Goal: Information Seeking & Learning: Learn about a topic

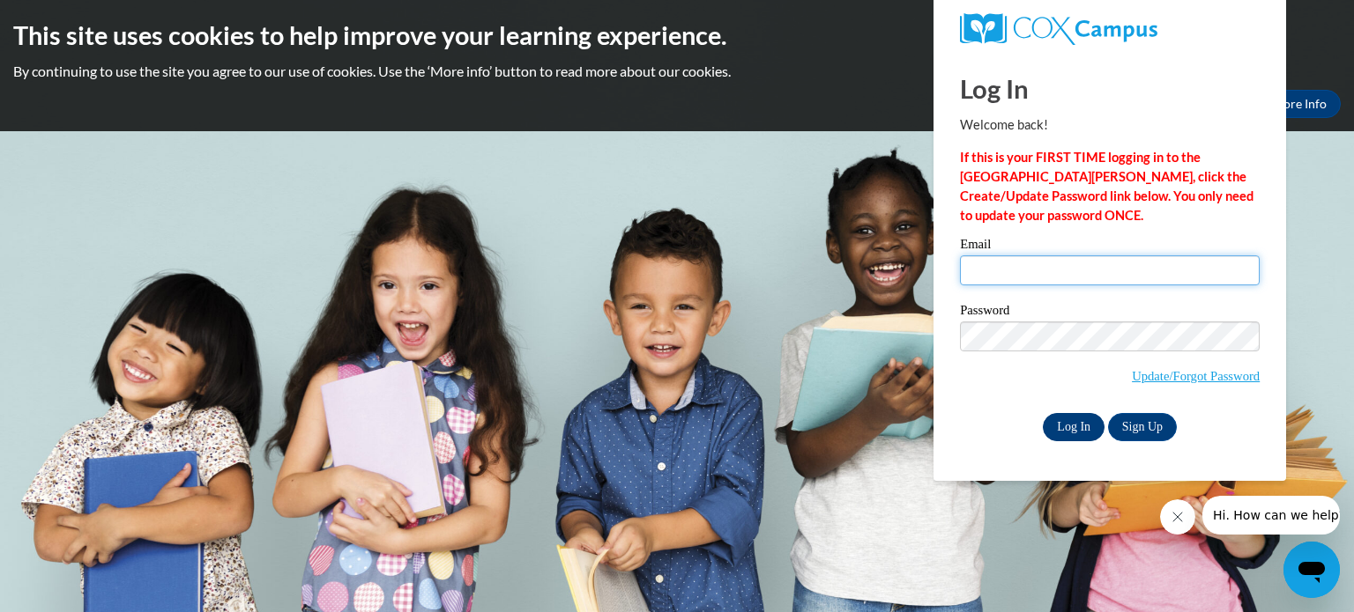
type input "[EMAIL_ADDRESS][PERSON_NAME][DOMAIN_NAME]"
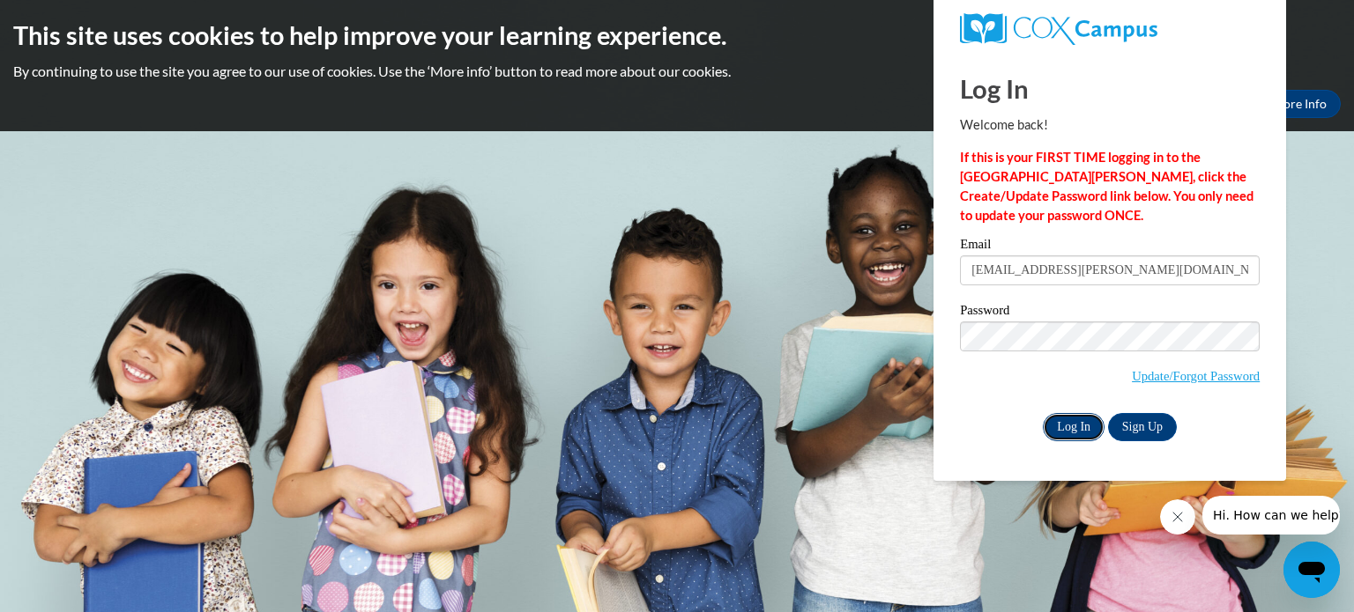
click at [1070, 430] on input "Log In" at bounding box center [1074, 427] width 62 height 28
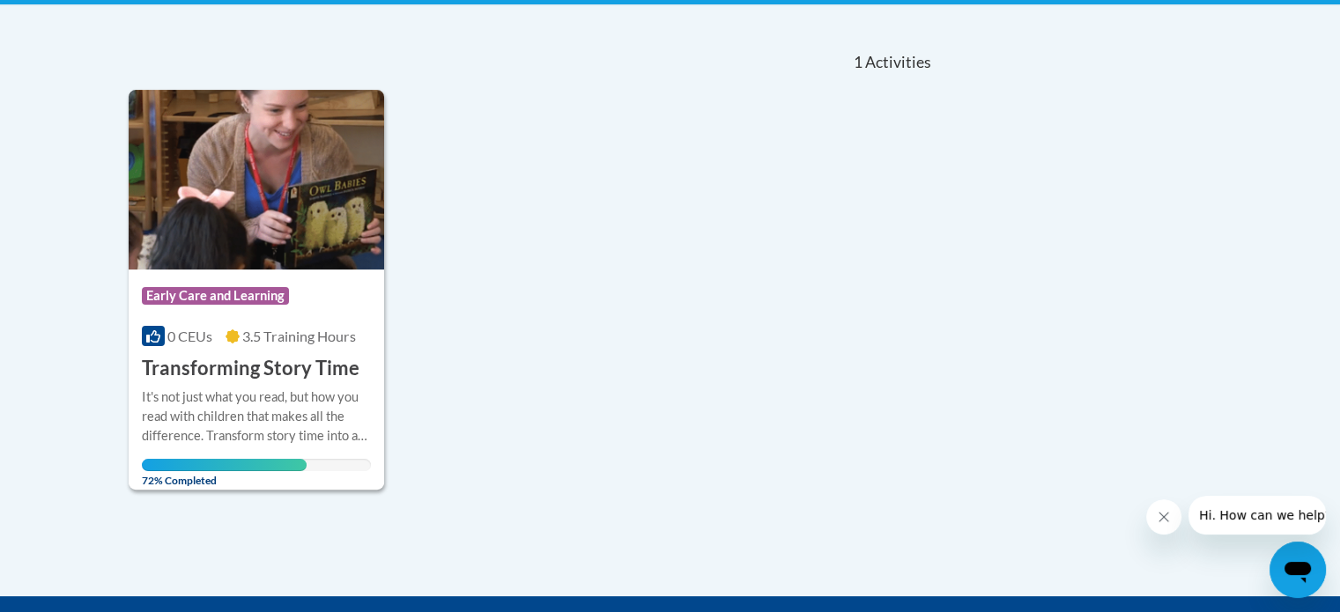
scroll to position [363, 0]
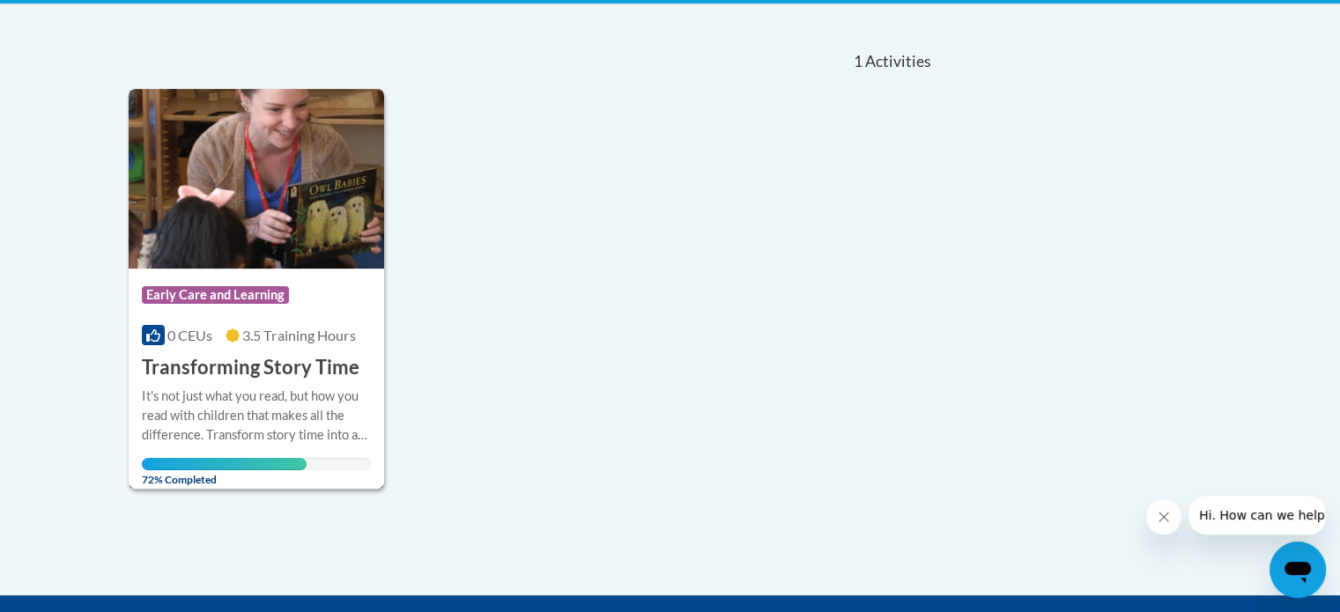
click at [275, 235] on img at bounding box center [257, 179] width 256 height 180
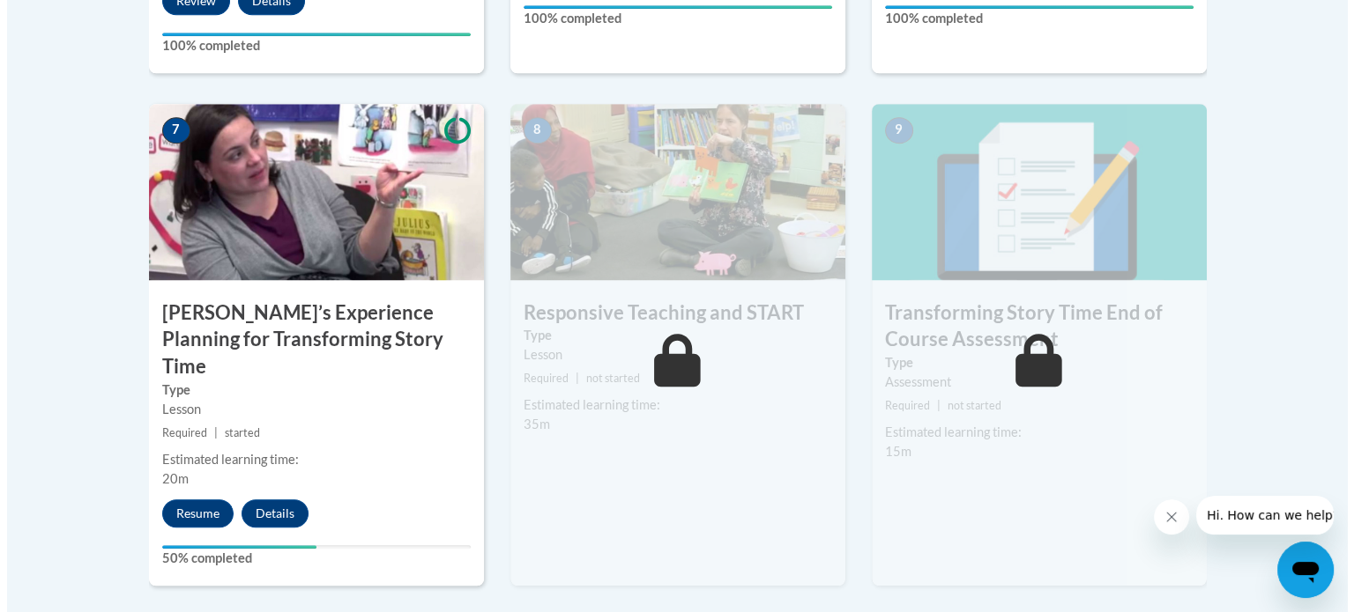
scroll to position [1473, 0]
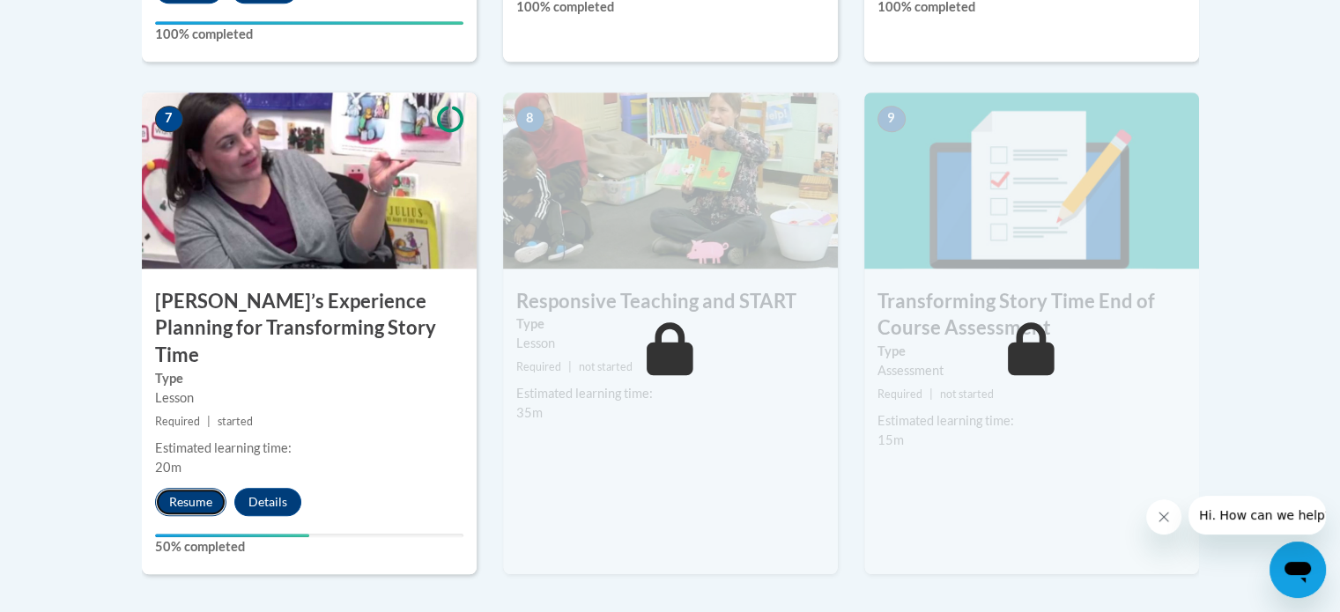
click at [206, 488] on button "Resume" at bounding box center [190, 502] width 71 height 28
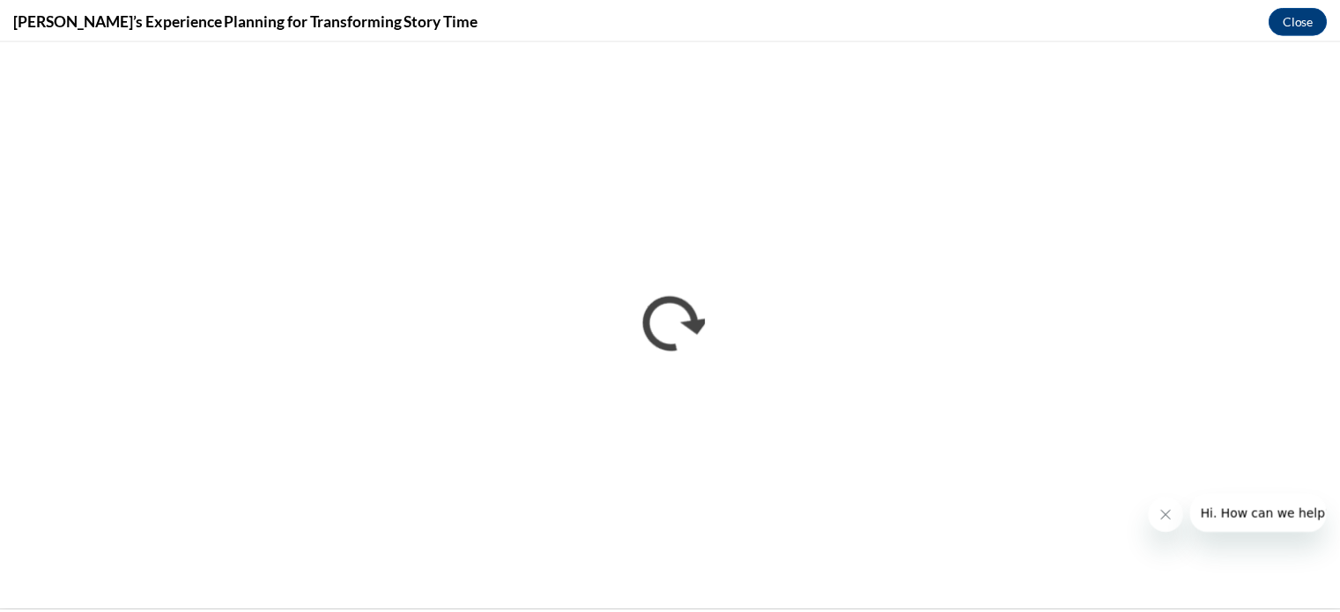
scroll to position [0, 0]
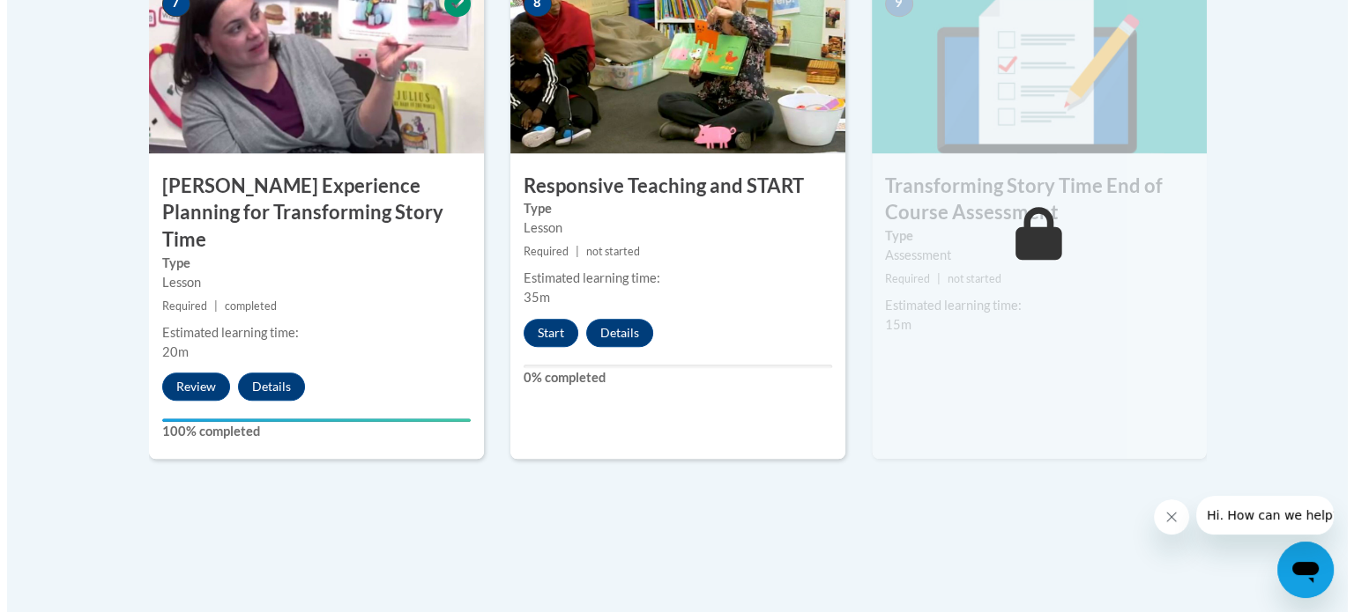
scroll to position [1586, 0]
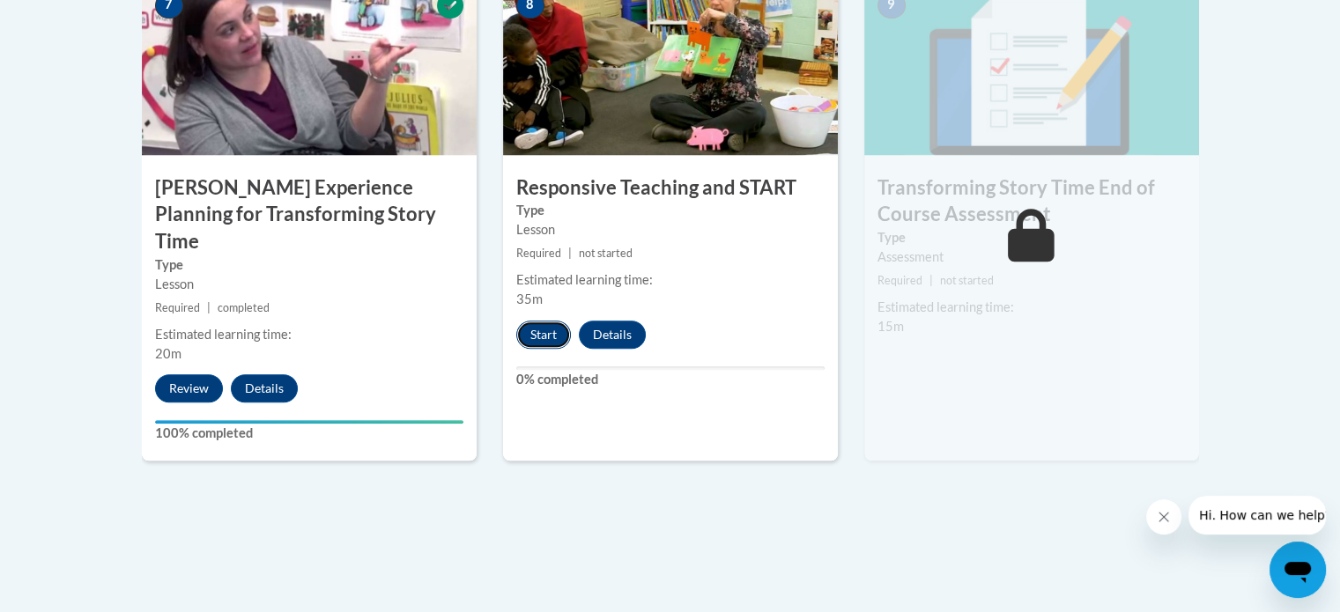
click at [555, 339] on button "Start" at bounding box center [543, 335] width 55 height 28
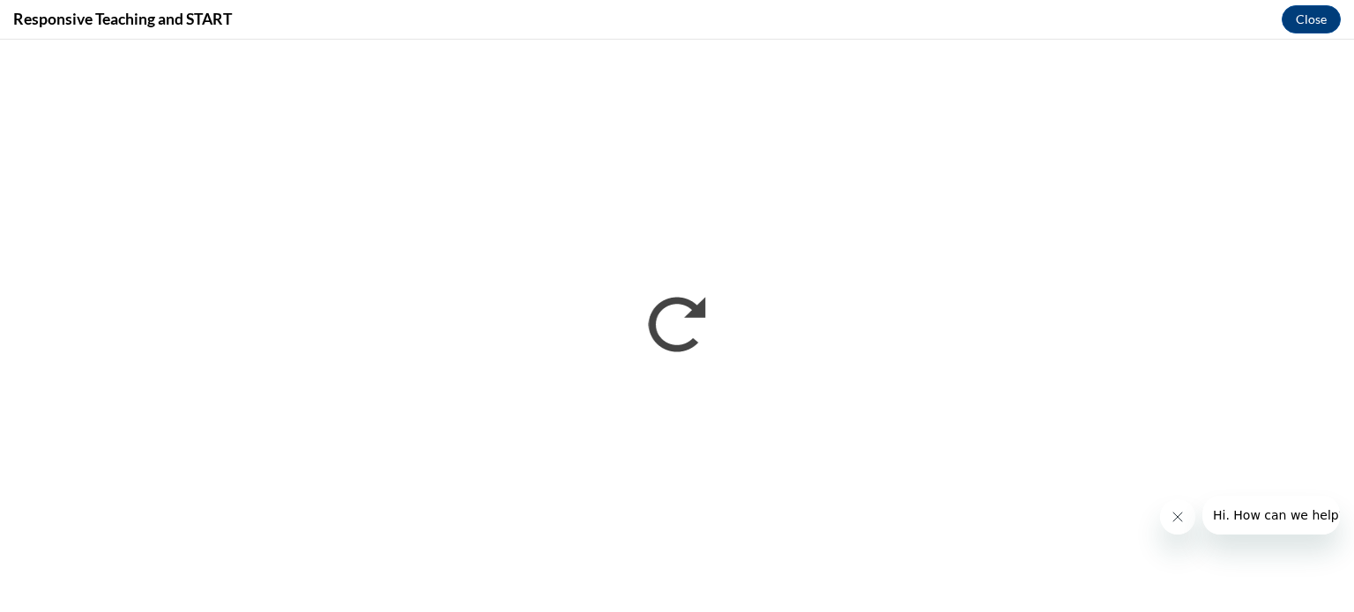
scroll to position [0, 0]
